Goal: Information Seeking & Learning: Check status

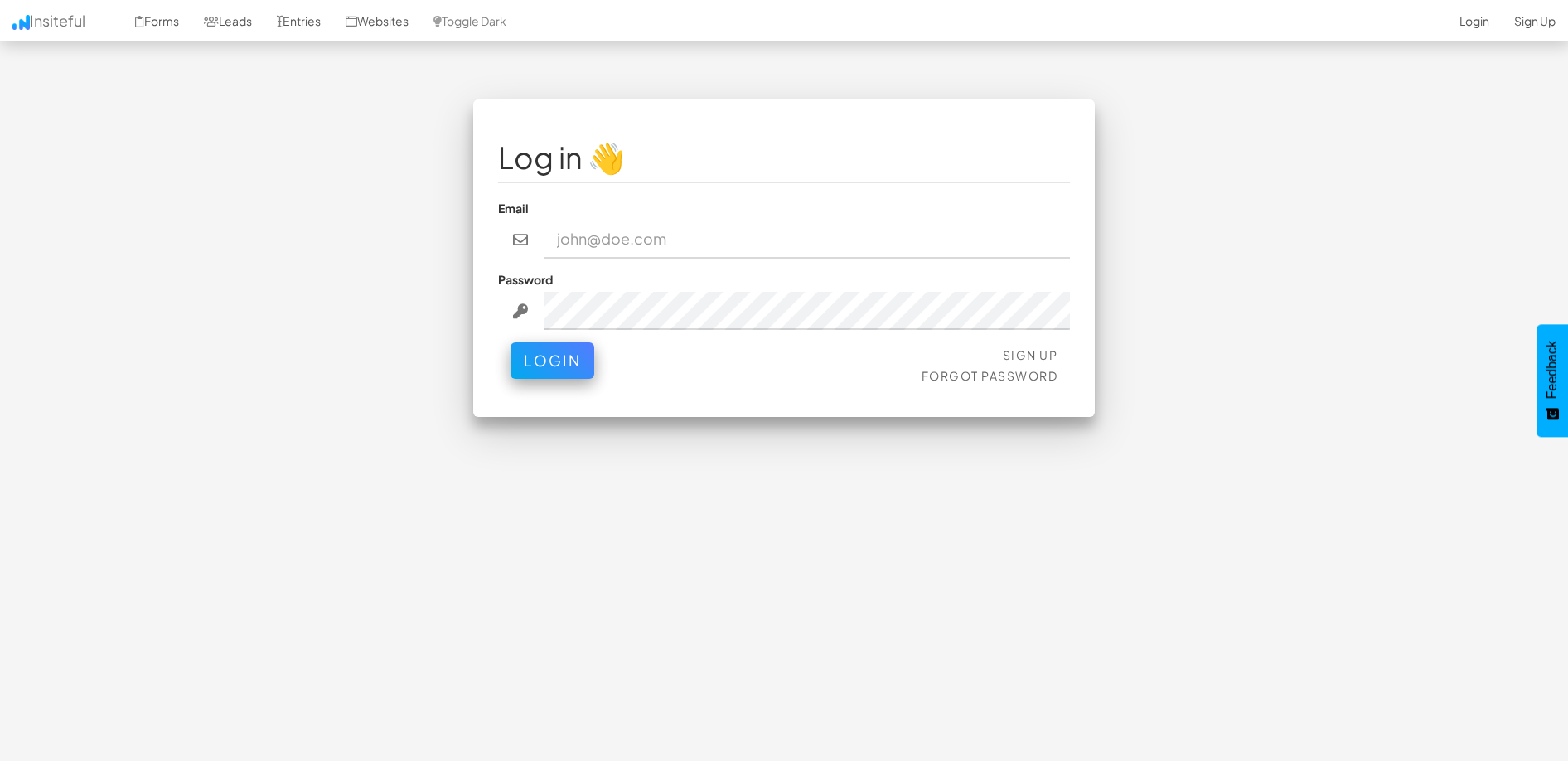
type input "[EMAIL_ADDRESS][DOMAIN_NAME]"
click at [563, 357] on button "Login" at bounding box center [552, 356] width 83 height 36
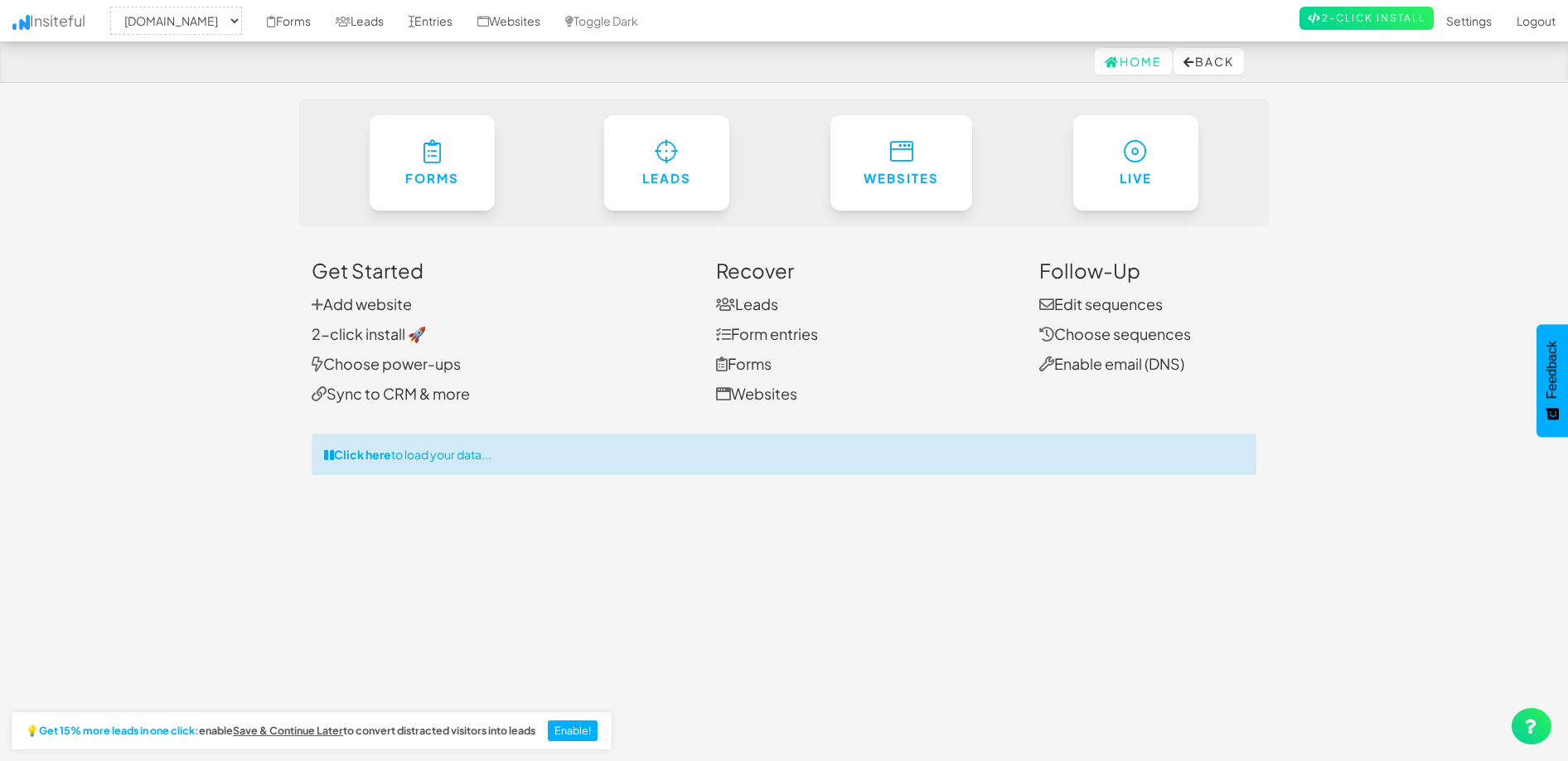
select select "2362"
click at [323, 20] on link "Forms" at bounding box center [288, 21] width 69 height 42
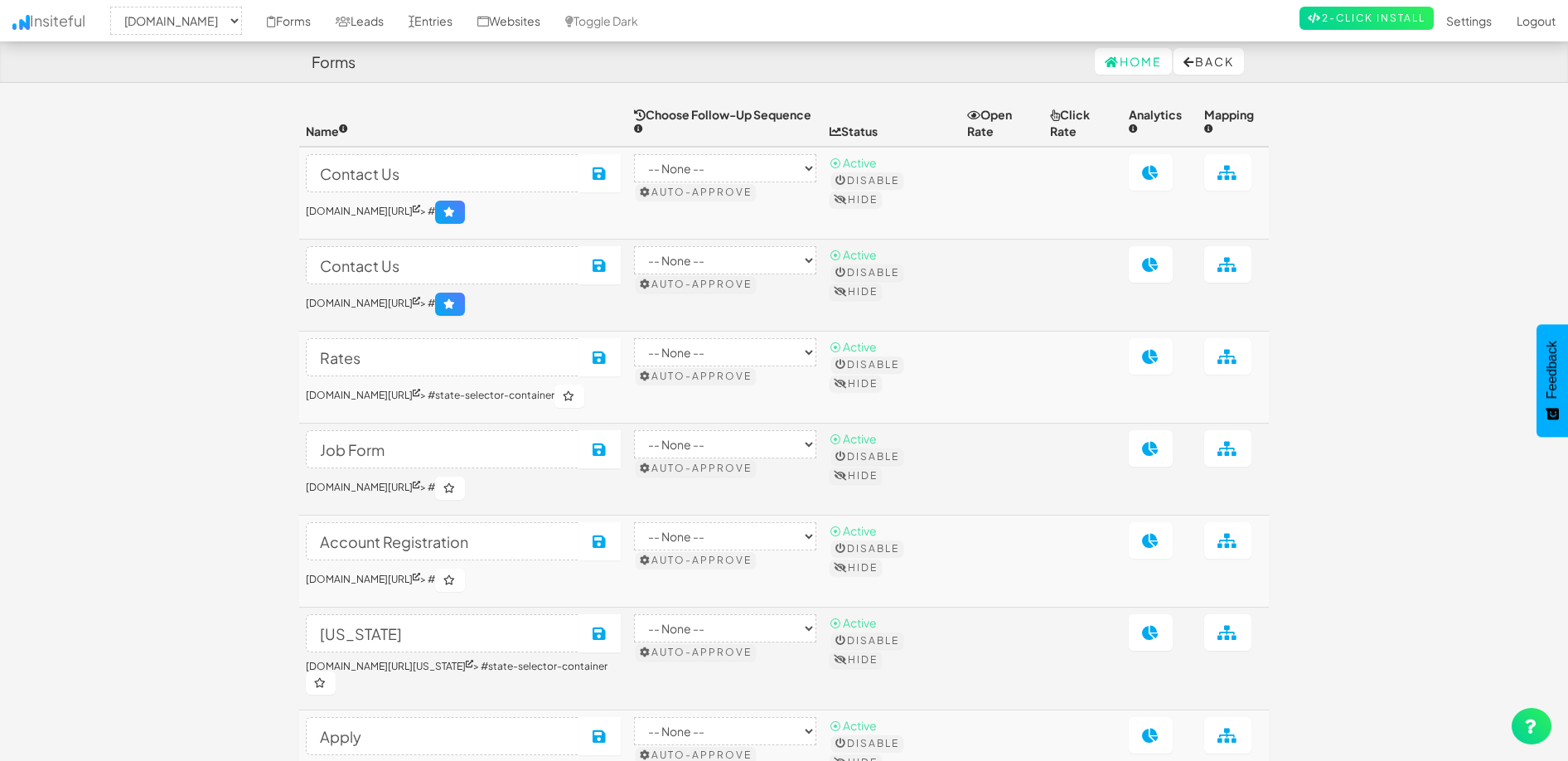
select select "2362"
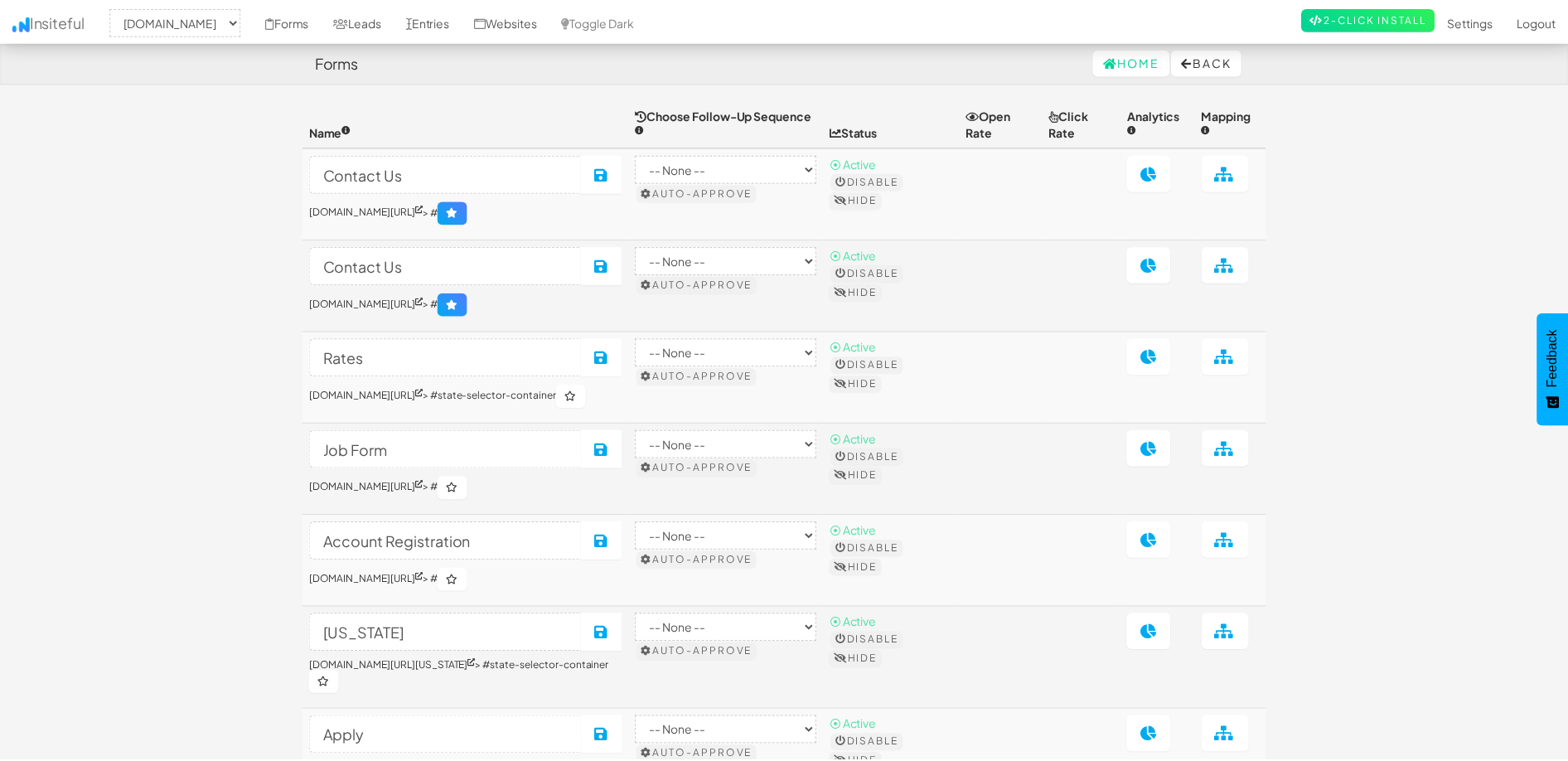
scroll to position [271, 0]
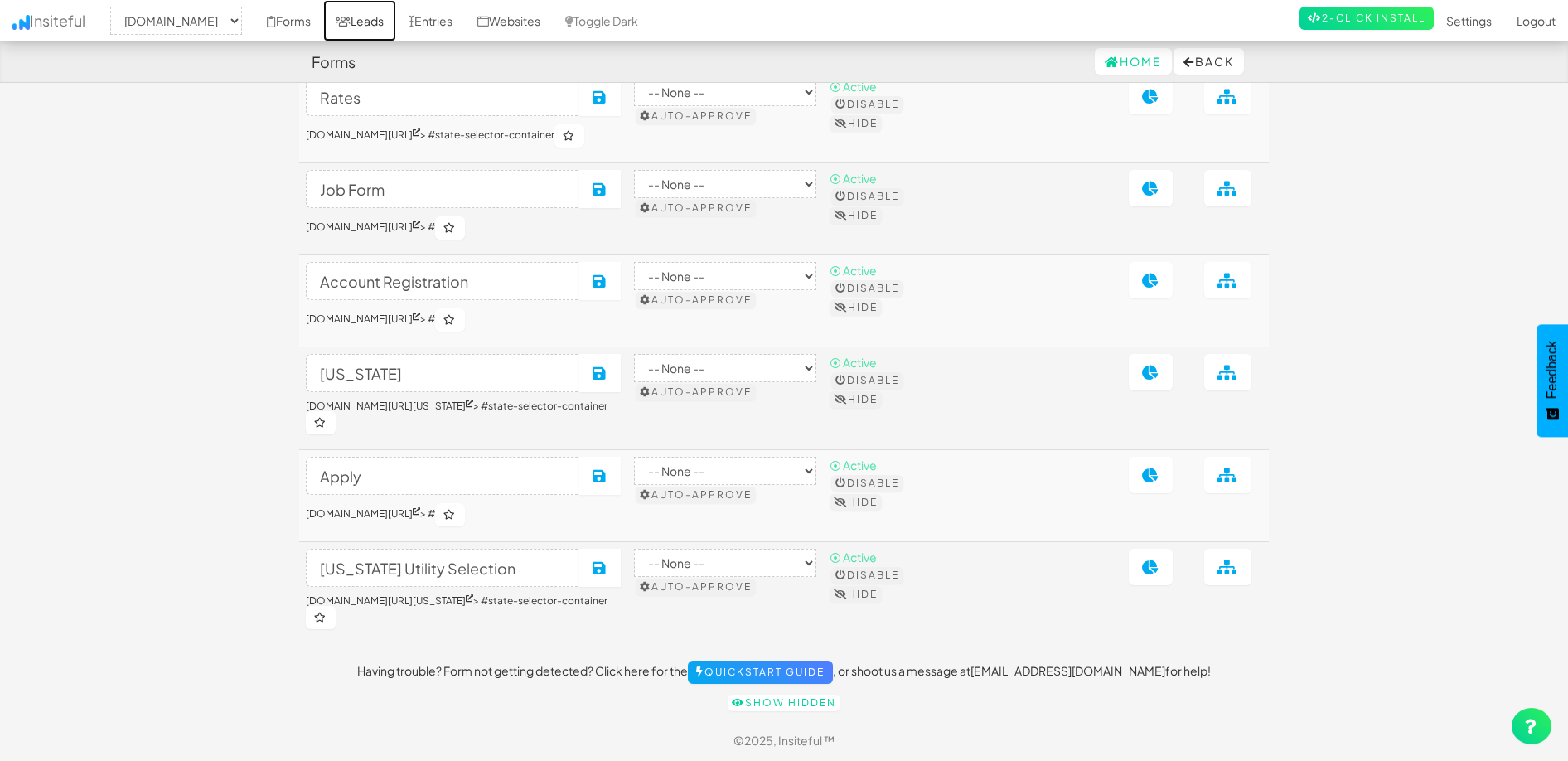
click at [396, 22] on link "Leads" at bounding box center [359, 21] width 73 height 42
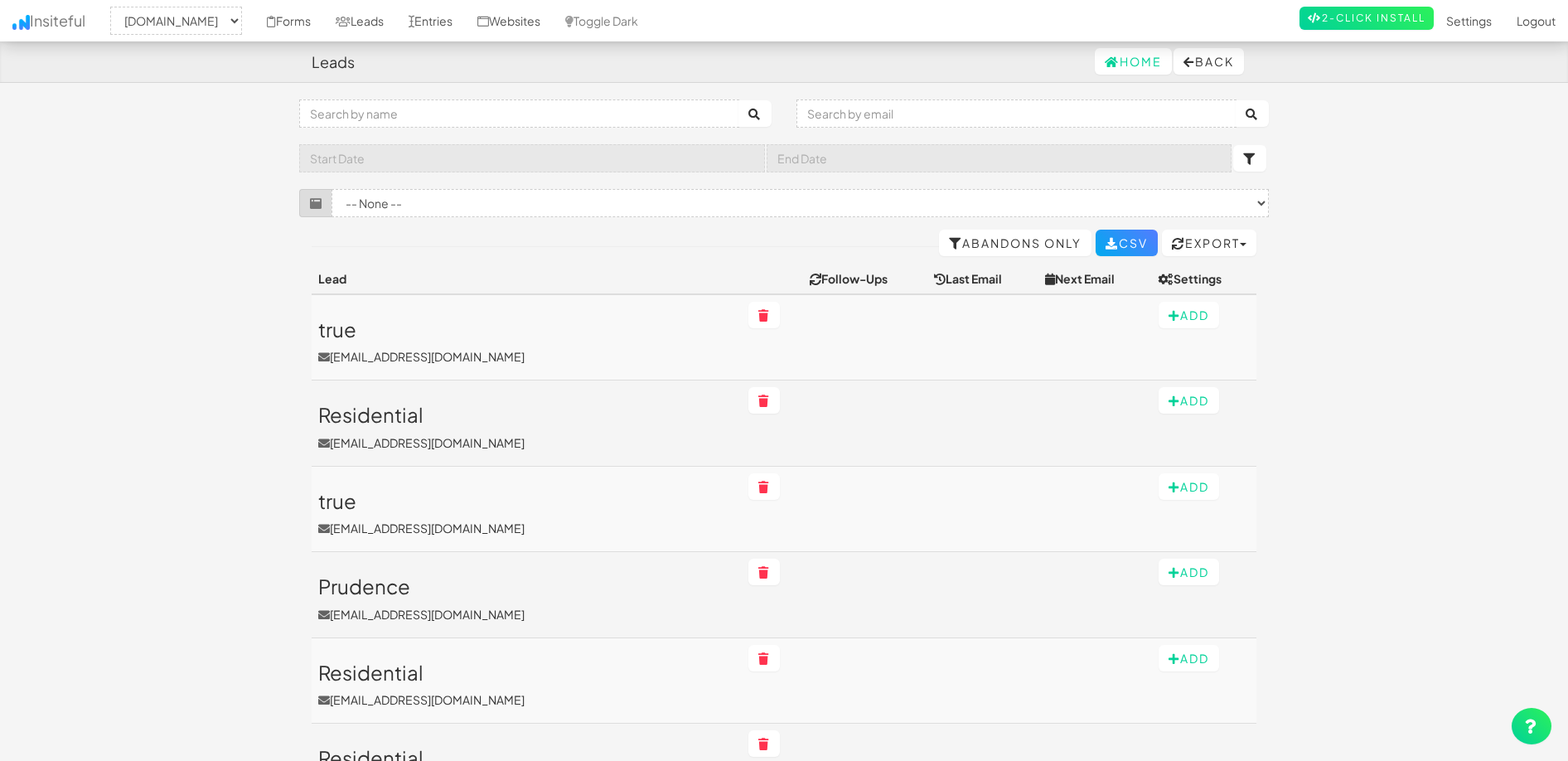
select select "2362"
click at [464, 22] on link "Entries" at bounding box center [430, 21] width 69 height 42
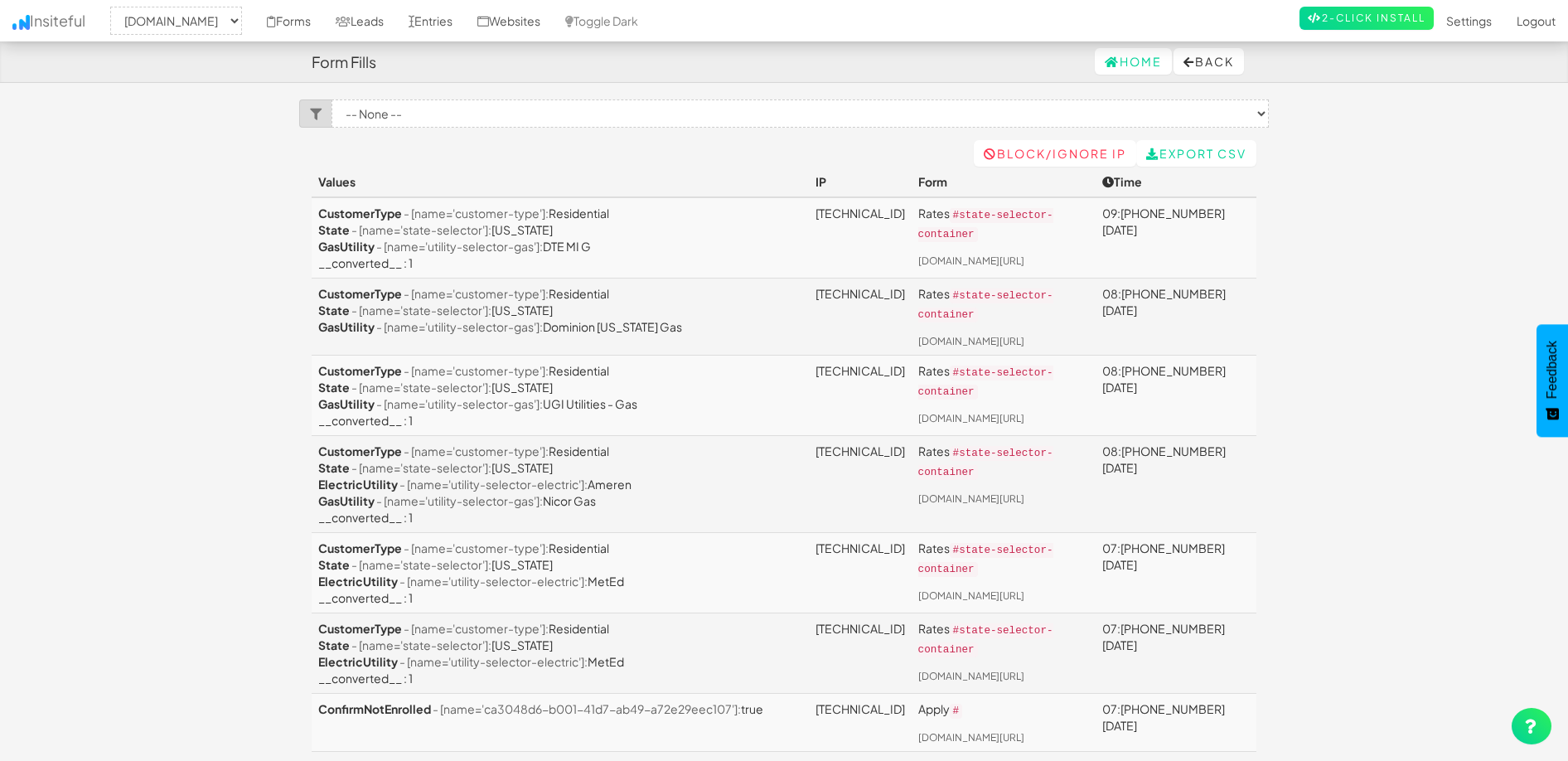
select select "2362"
click at [396, 20] on link "Leads" at bounding box center [359, 21] width 73 height 42
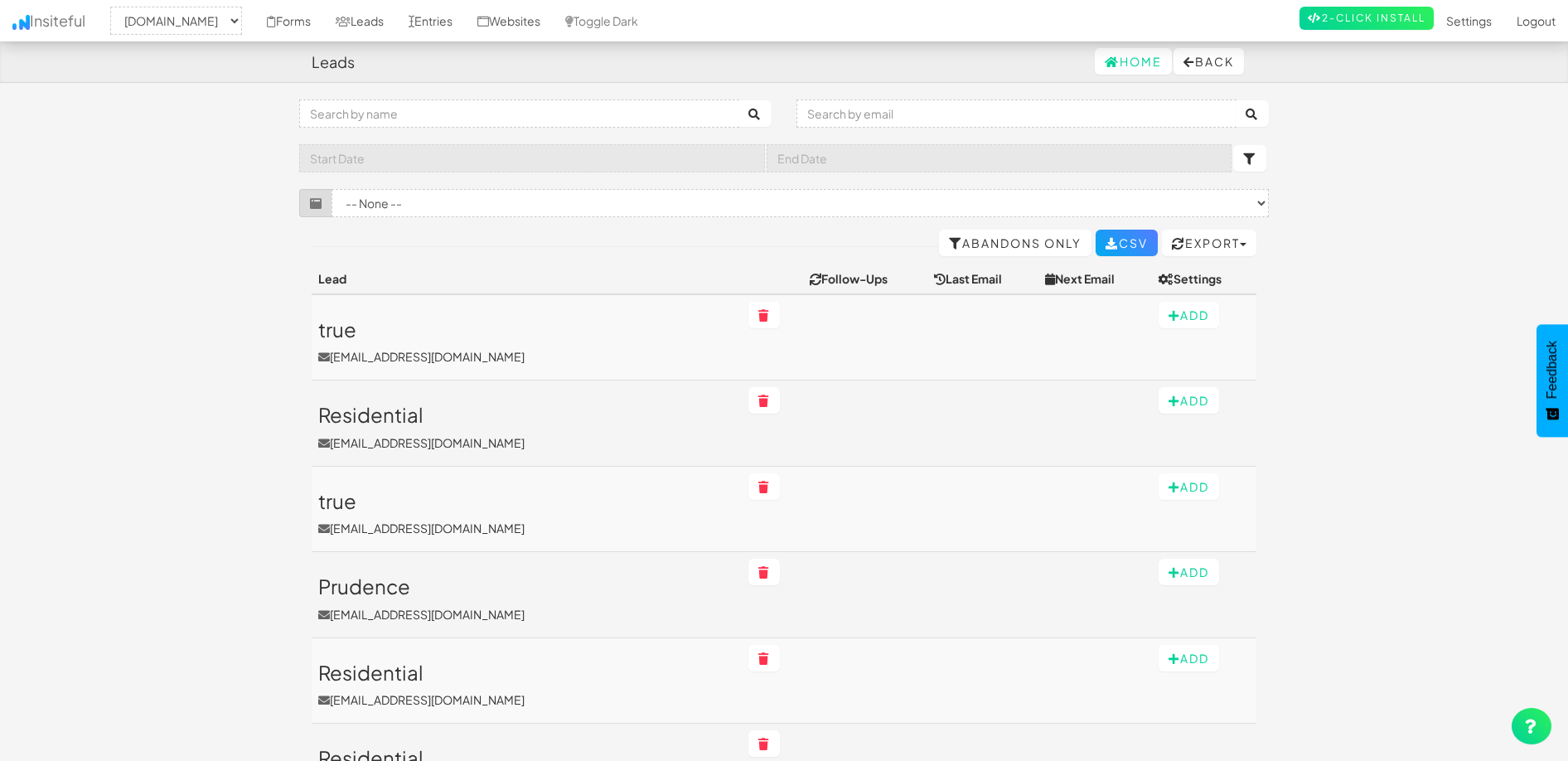
select select "2362"
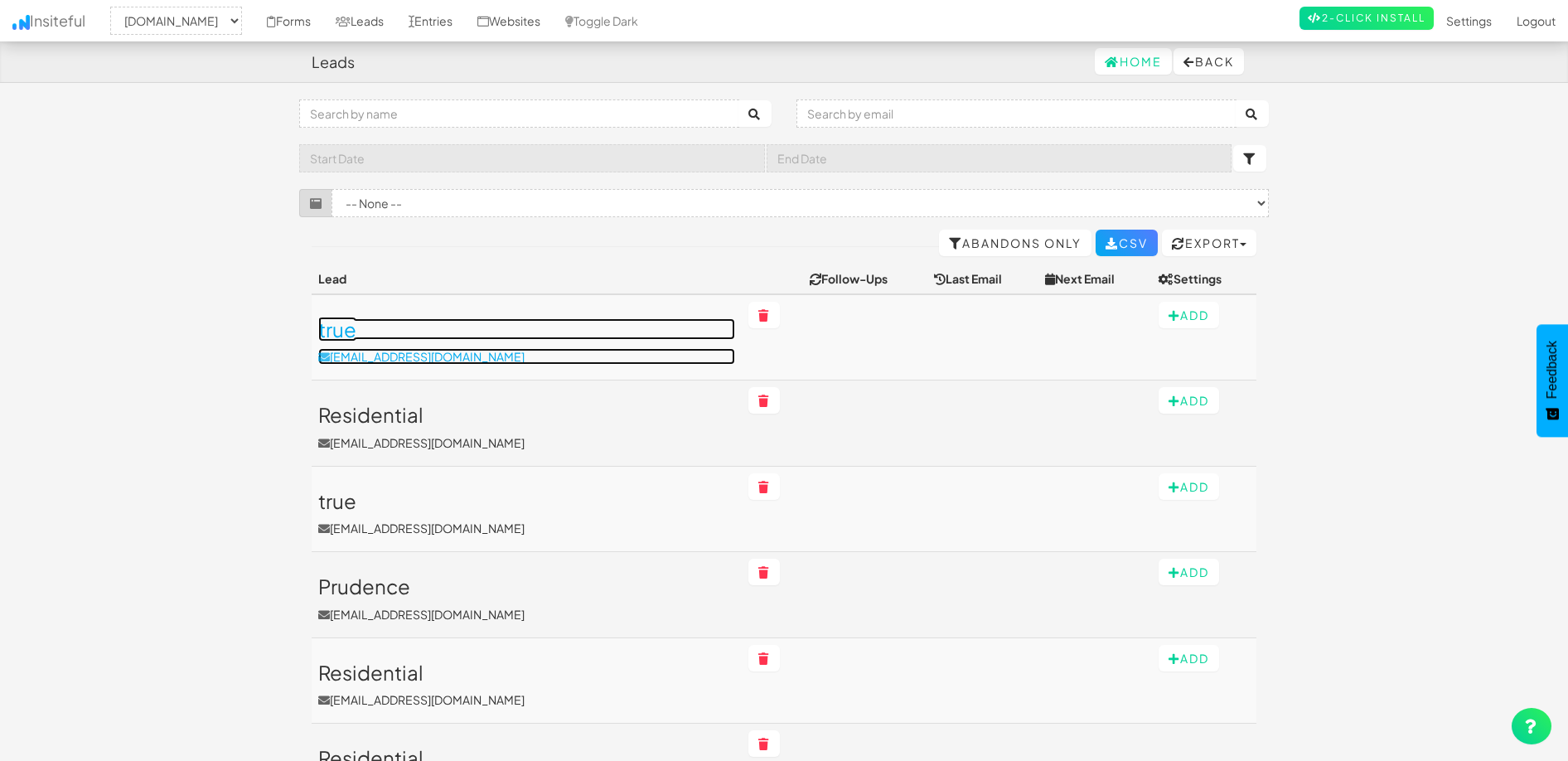
click at [351, 328] on h3 "true" at bounding box center [527, 329] width 417 height 22
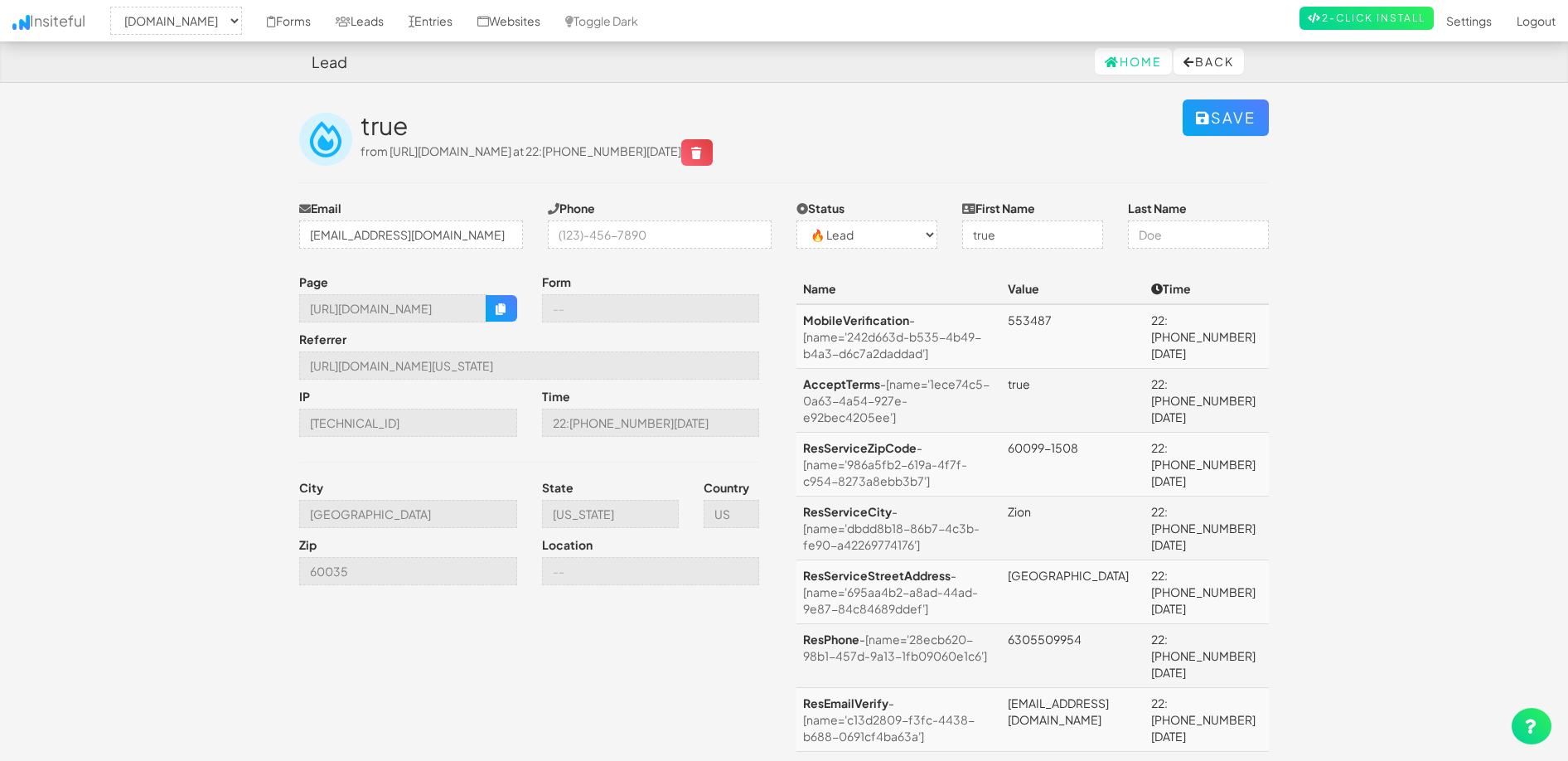
select select "2362"
select select "0"
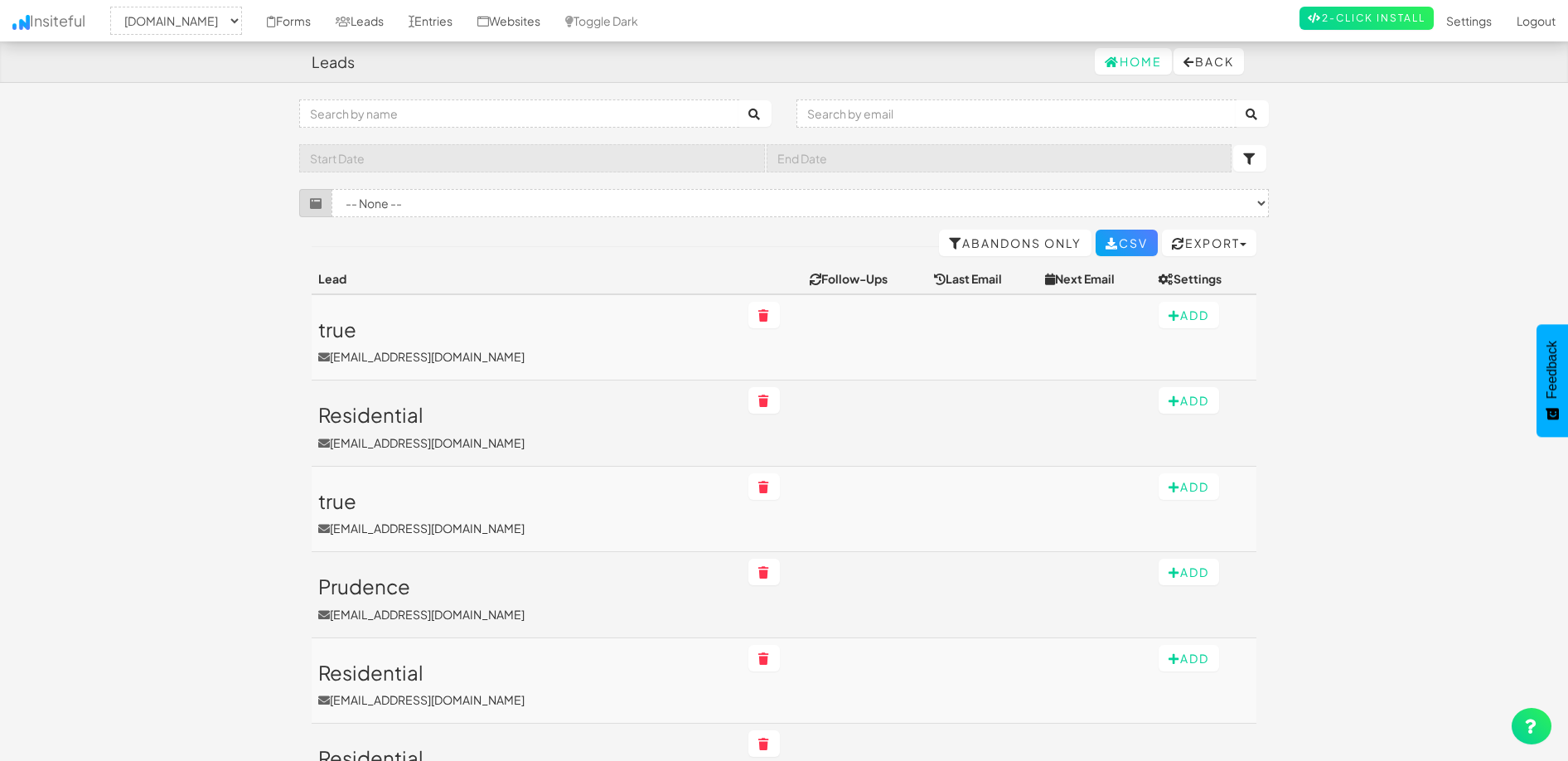
select select "2362"
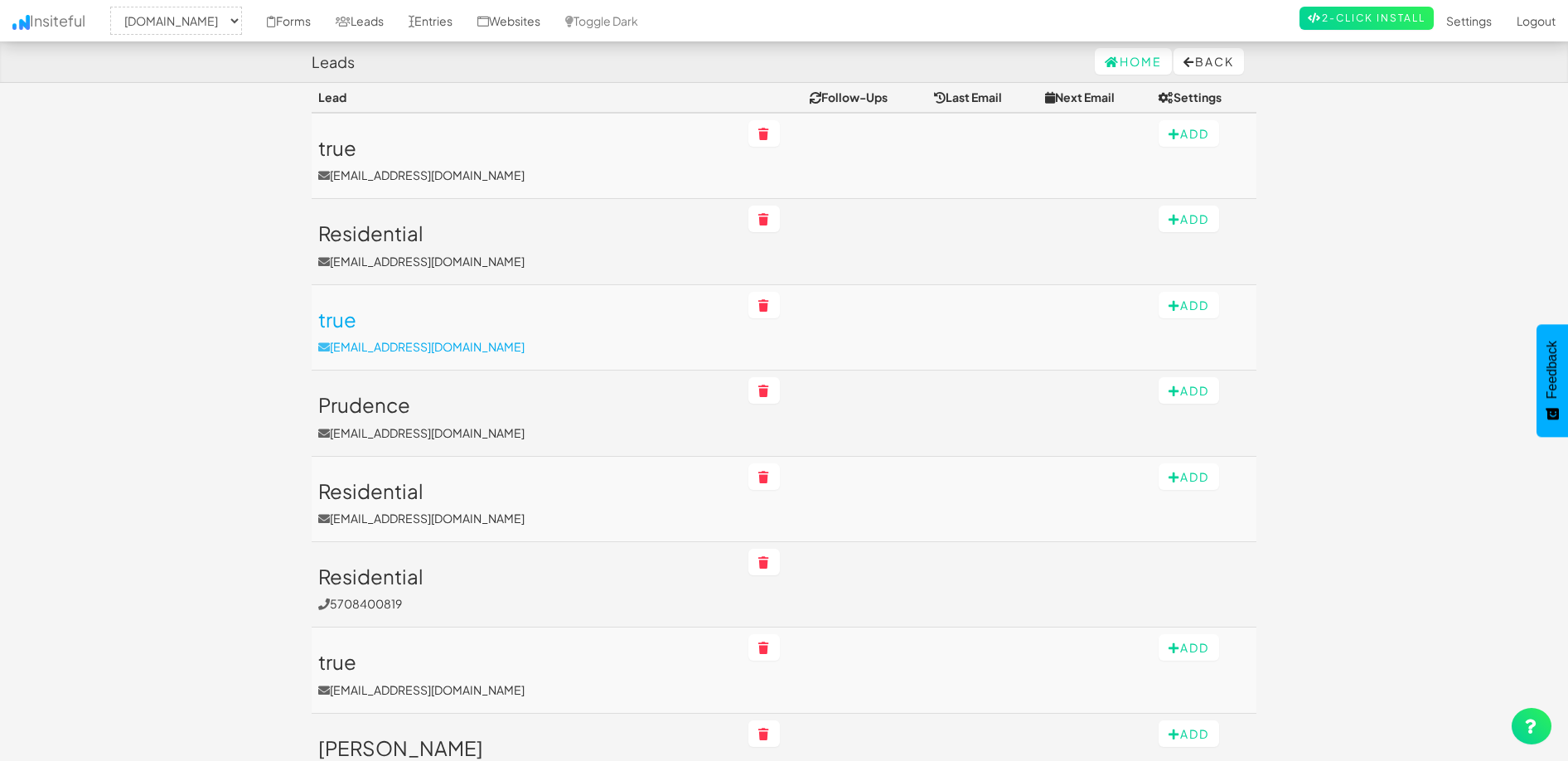
scroll to position [185, 0]
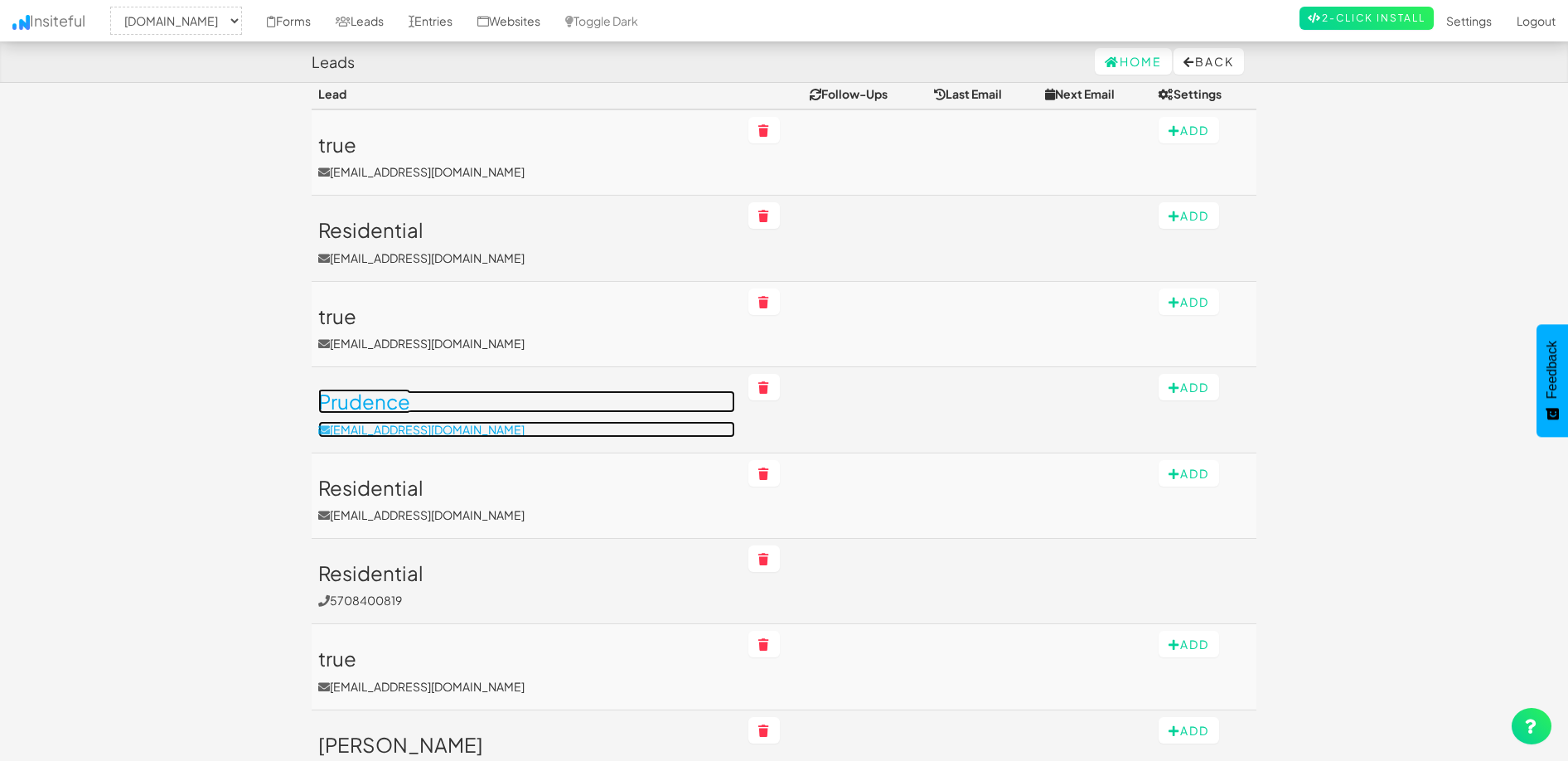
click at [402, 401] on h3 "Prudence" at bounding box center [527, 401] width 417 height 22
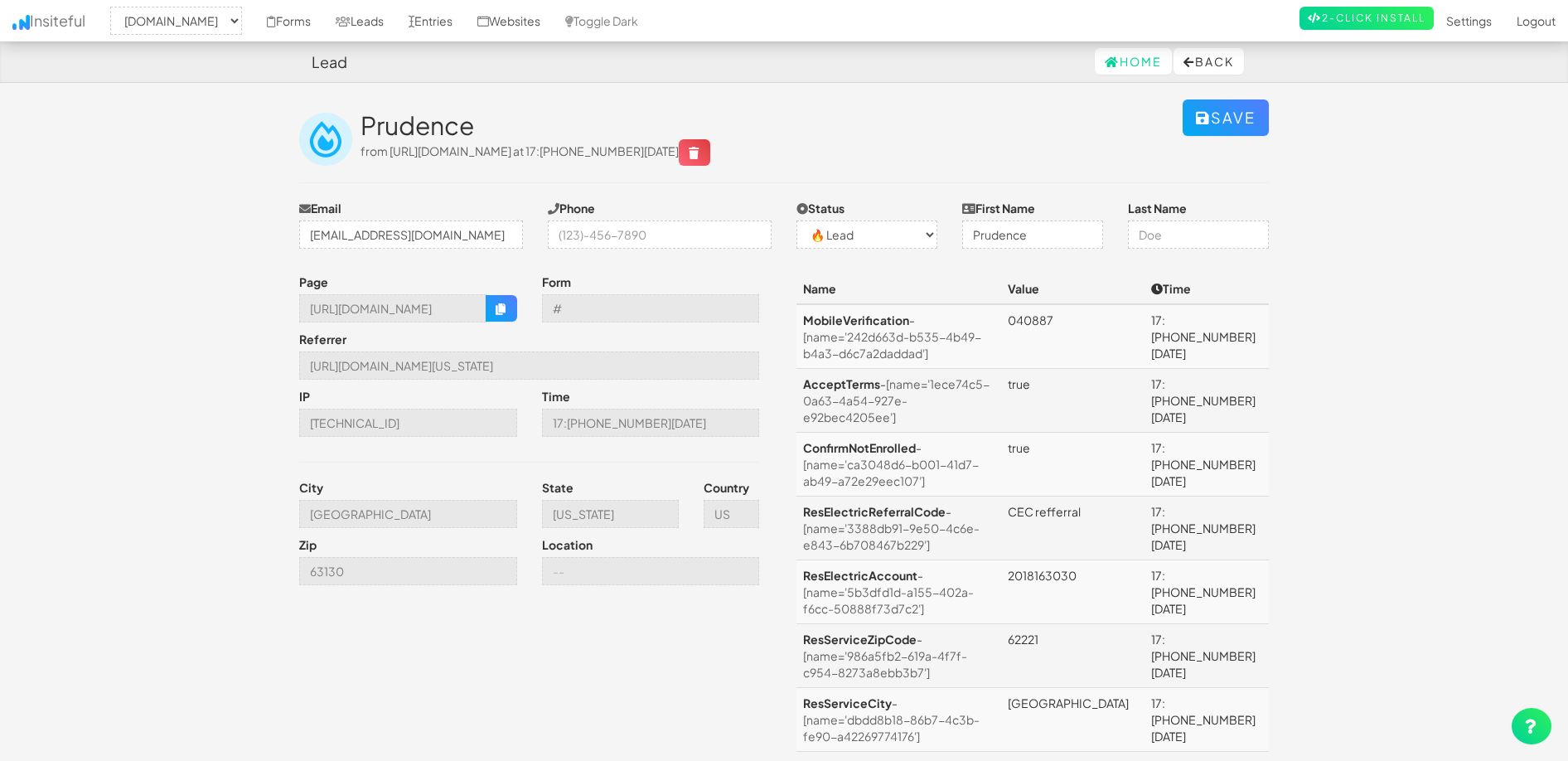
select select "2362"
select select "0"
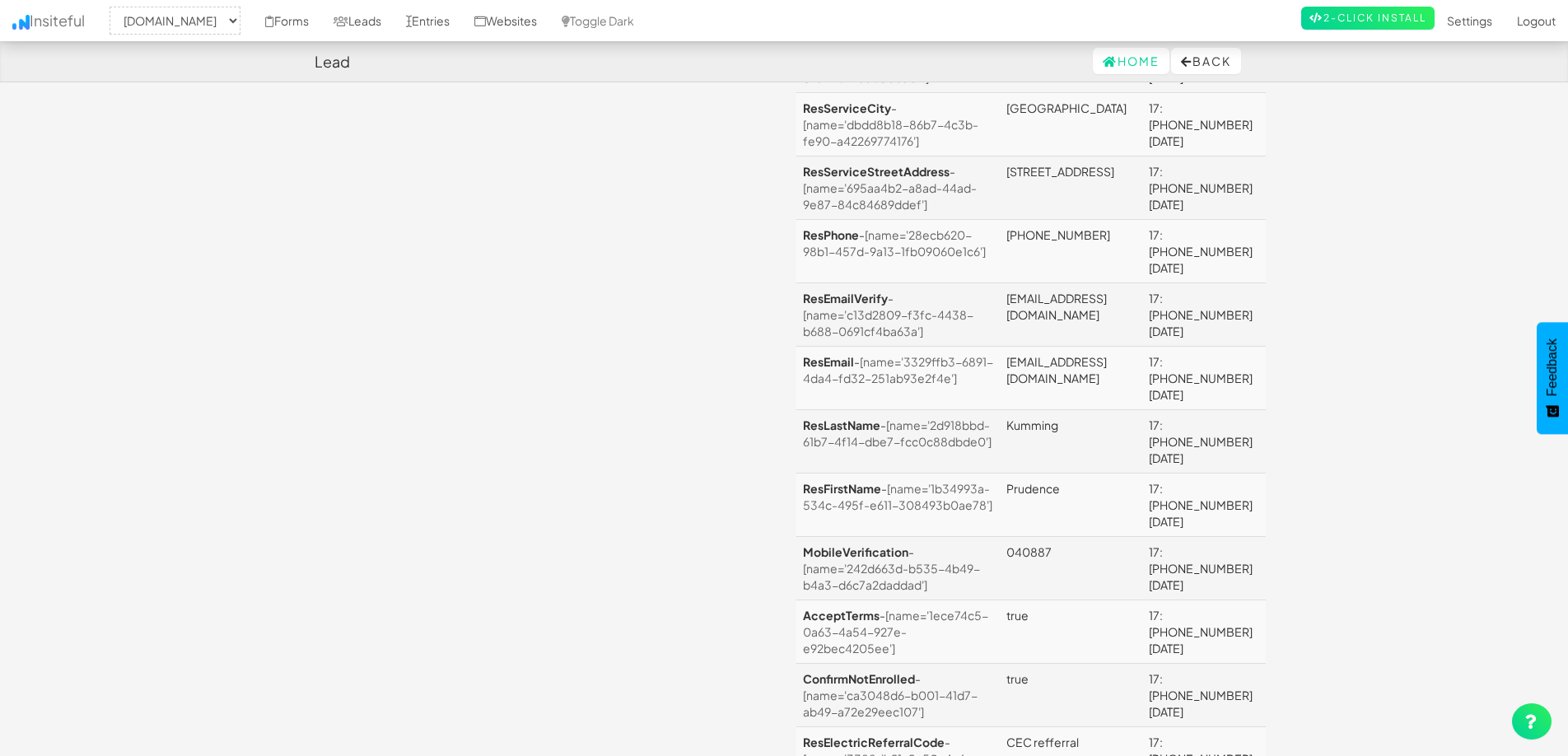
scroll to position [907, 0]
